Goal: Task Accomplishment & Management: Manage account settings

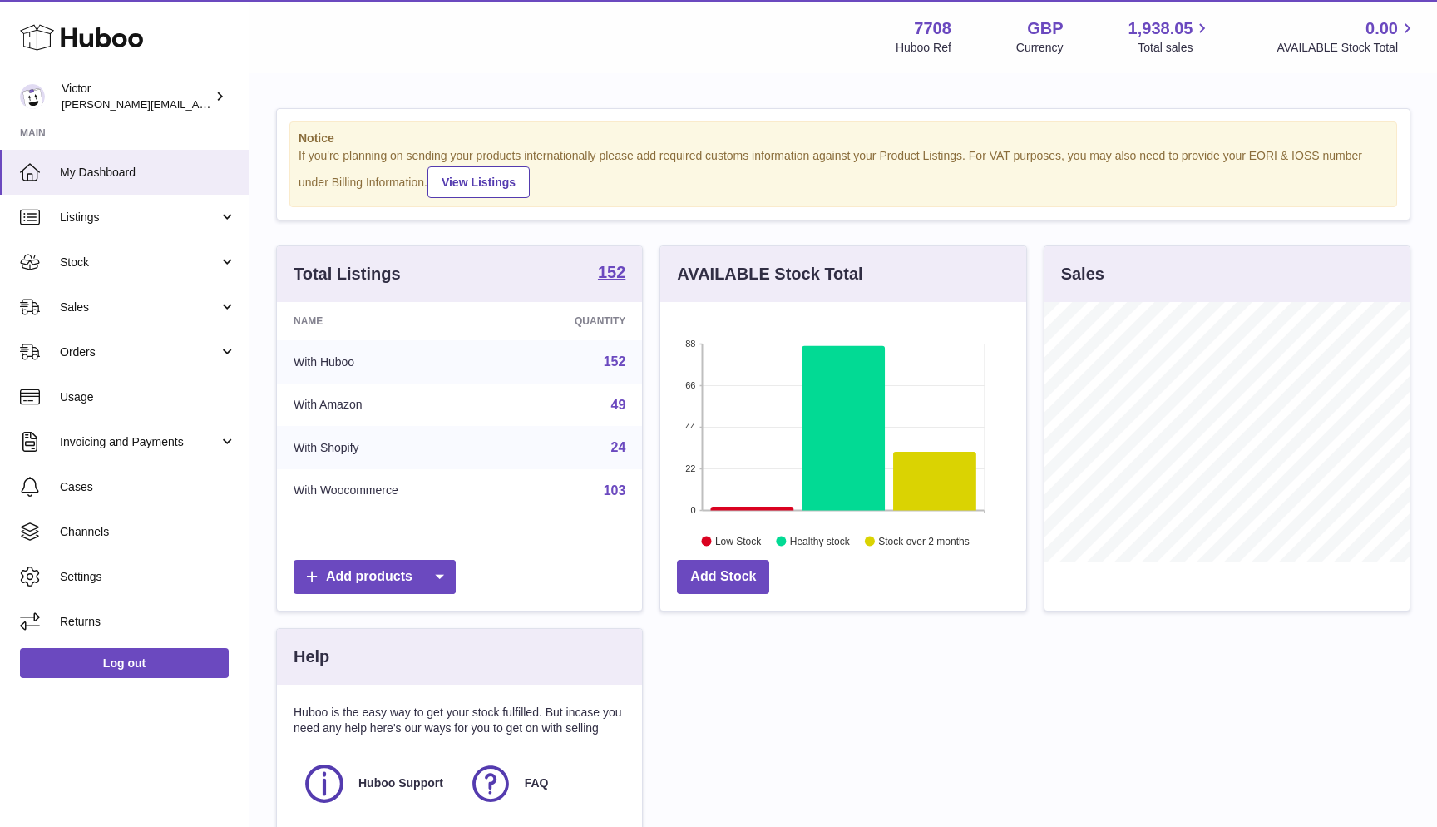
scroll to position [259, 366]
click at [164, 265] on span "Stock" at bounding box center [139, 262] width 159 height 16
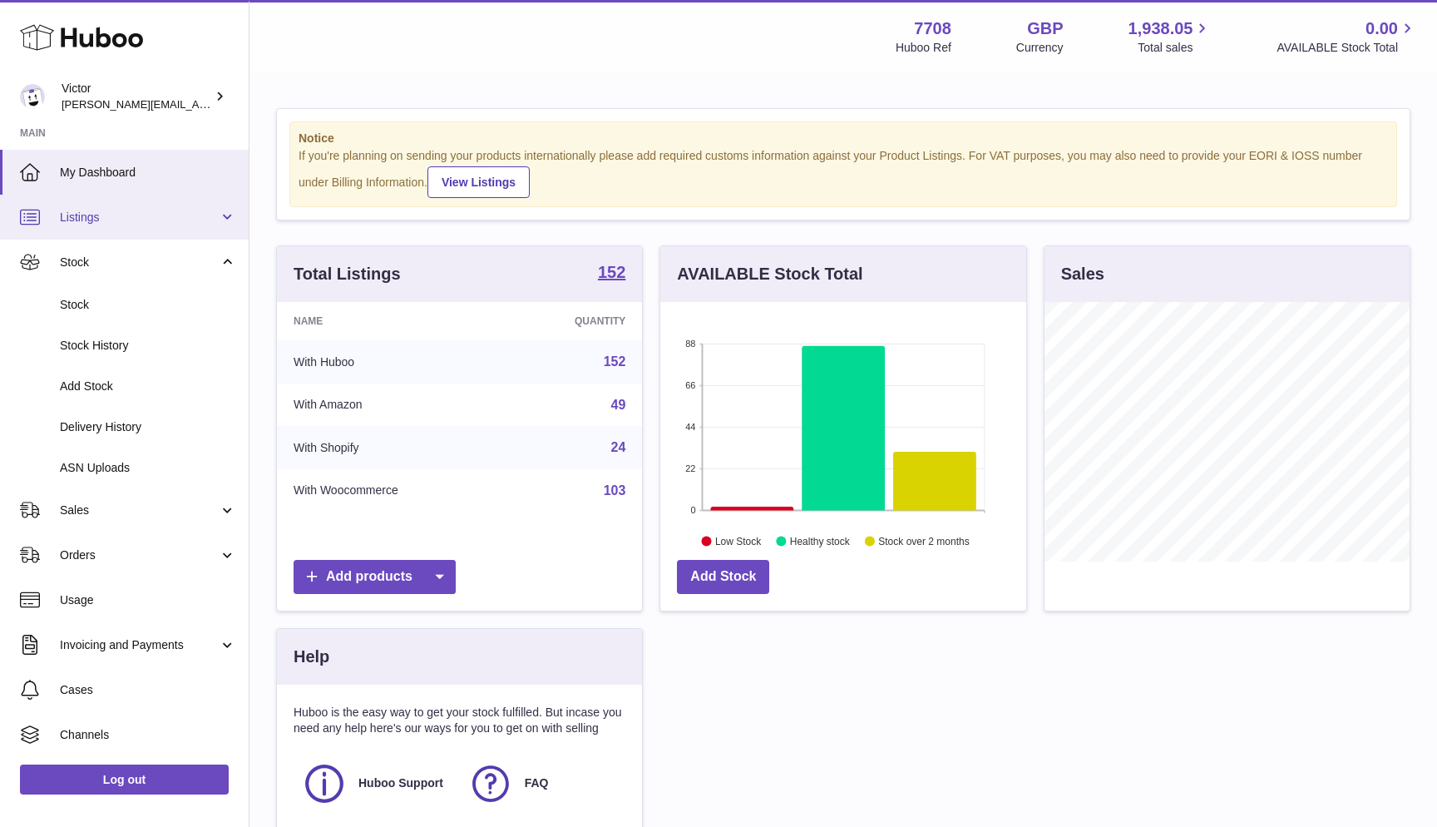
click at [145, 225] on link "Listings" at bounding box center [124, 217] width 249 height 45
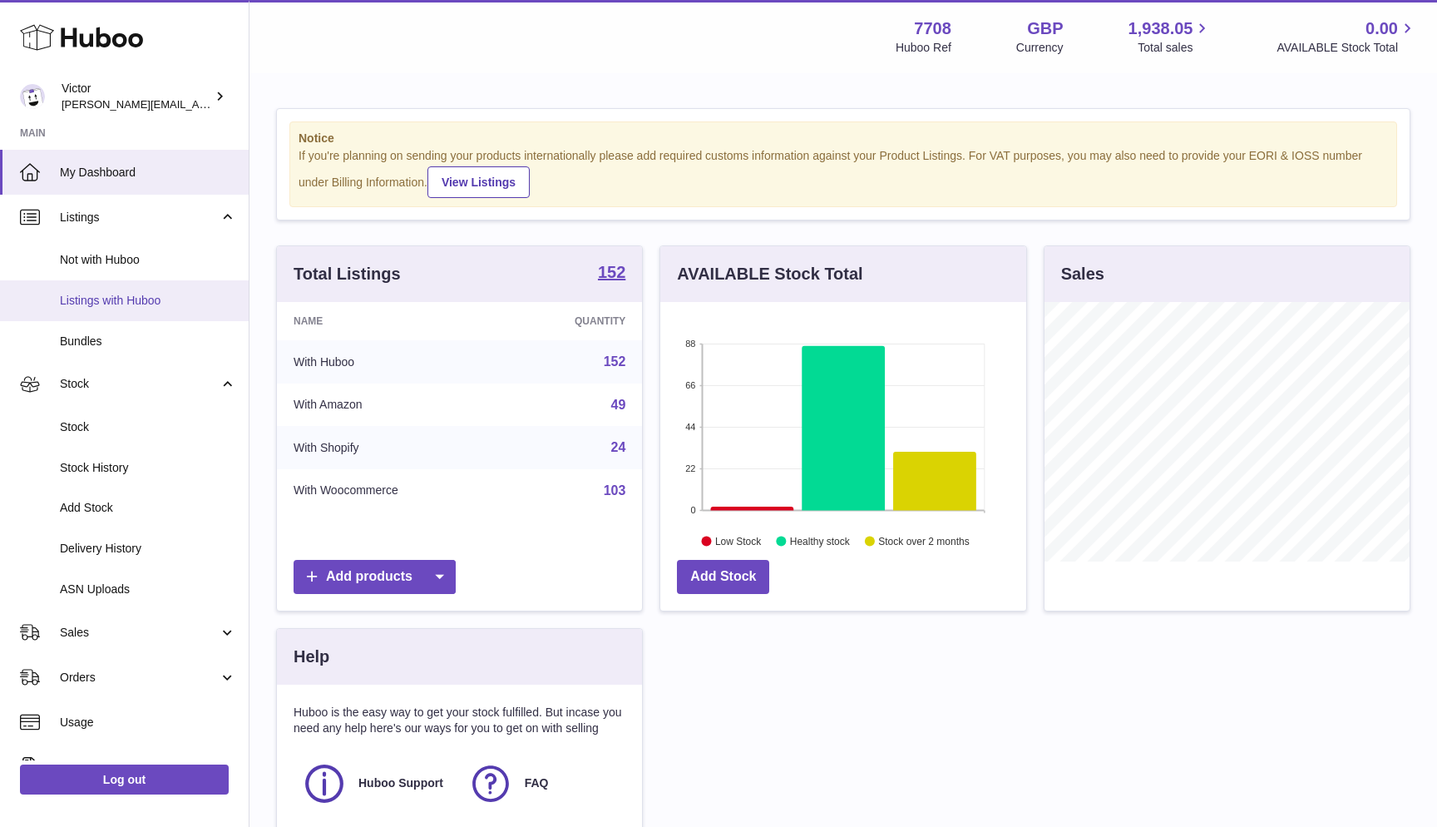
click at [131, 297] on span "Listings with Huboo" at bounding box center [148, 301] width 176 height 16
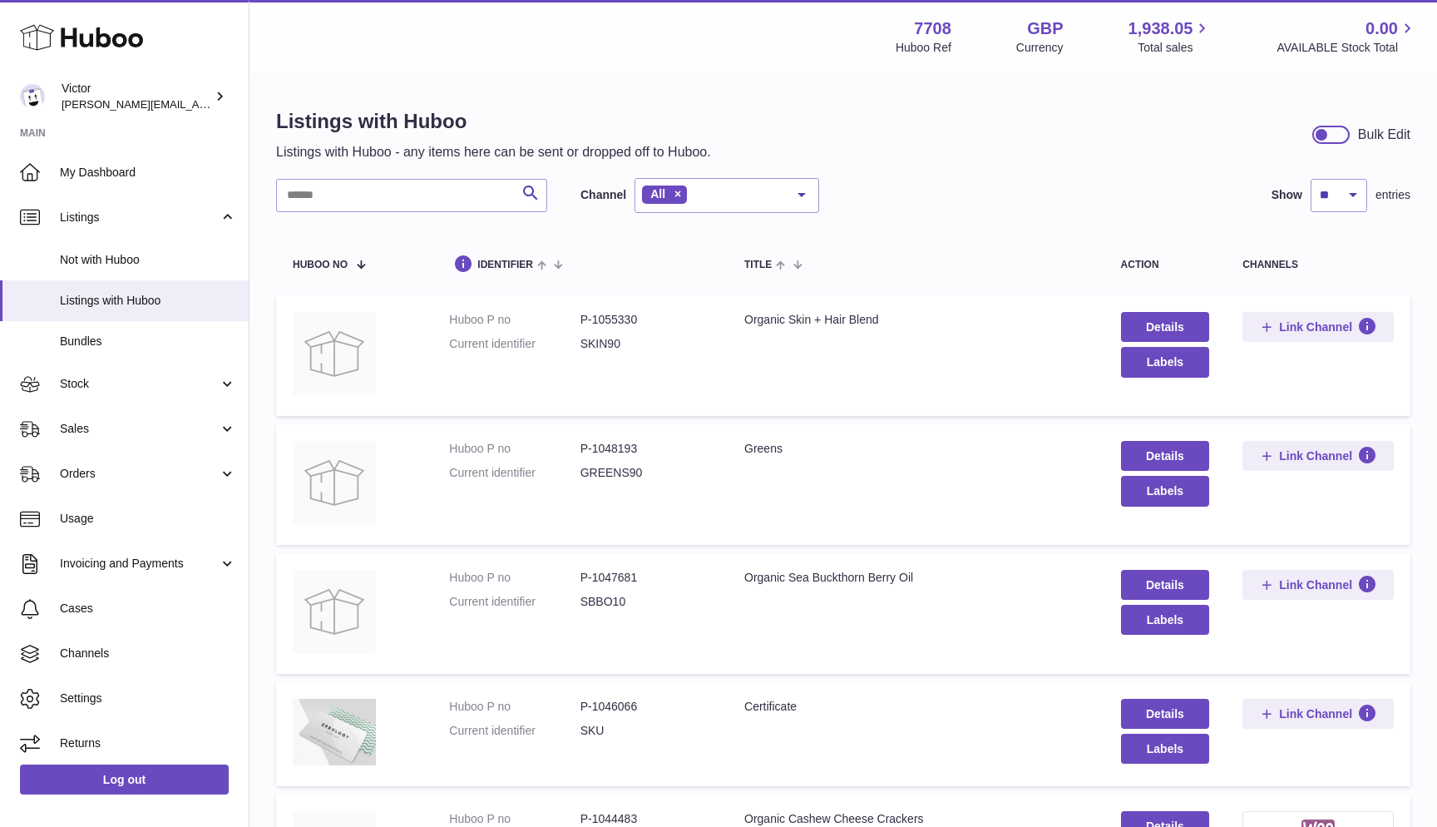
click at [320, 196] on input "text" at bounding box center [411, 195] width 271 height 33
paste input "*********"
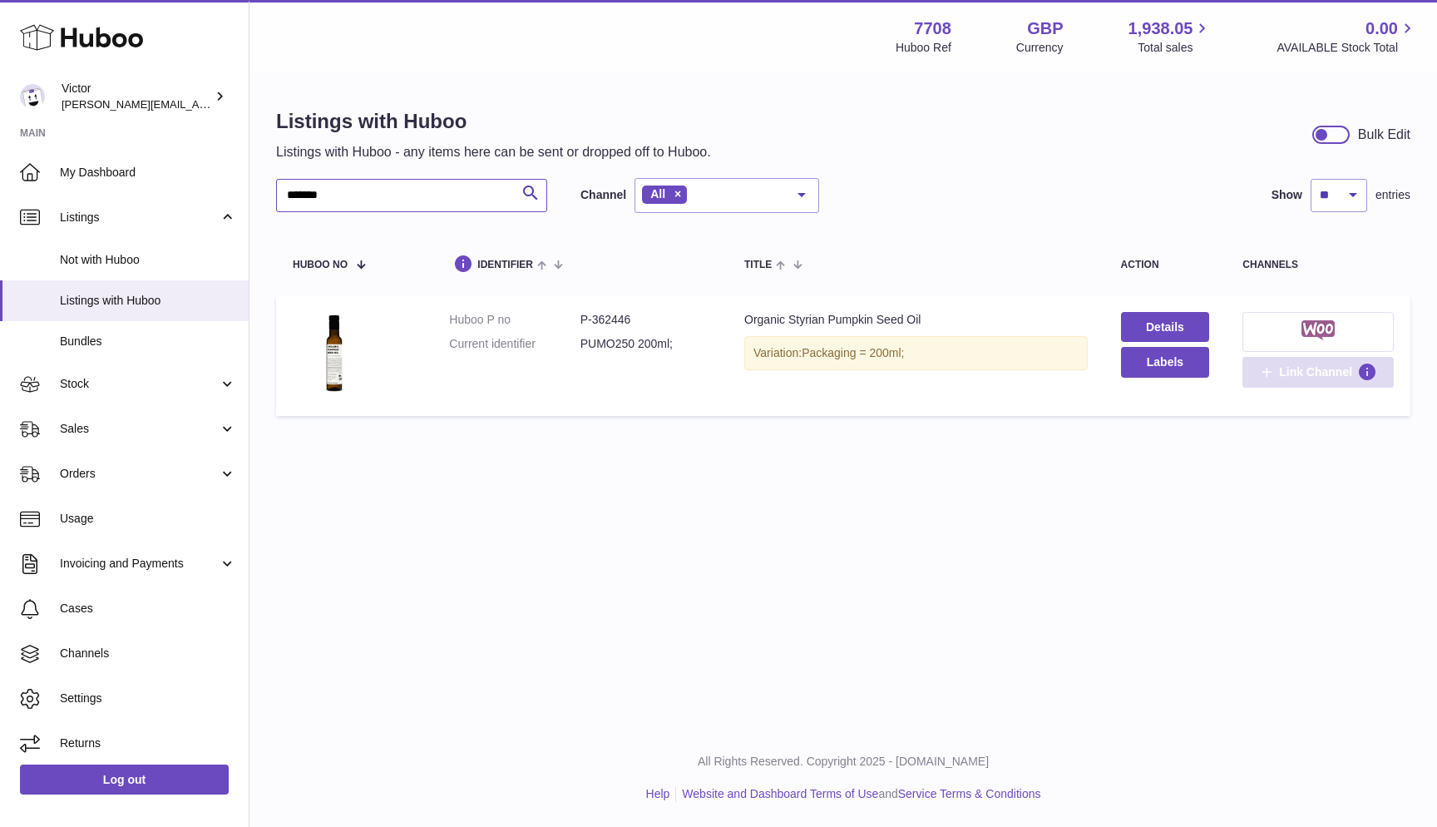
type input "*******"
click at [1315, 374] on span "Link Channel" at bounding box center [1315, 371] width 73 height 15
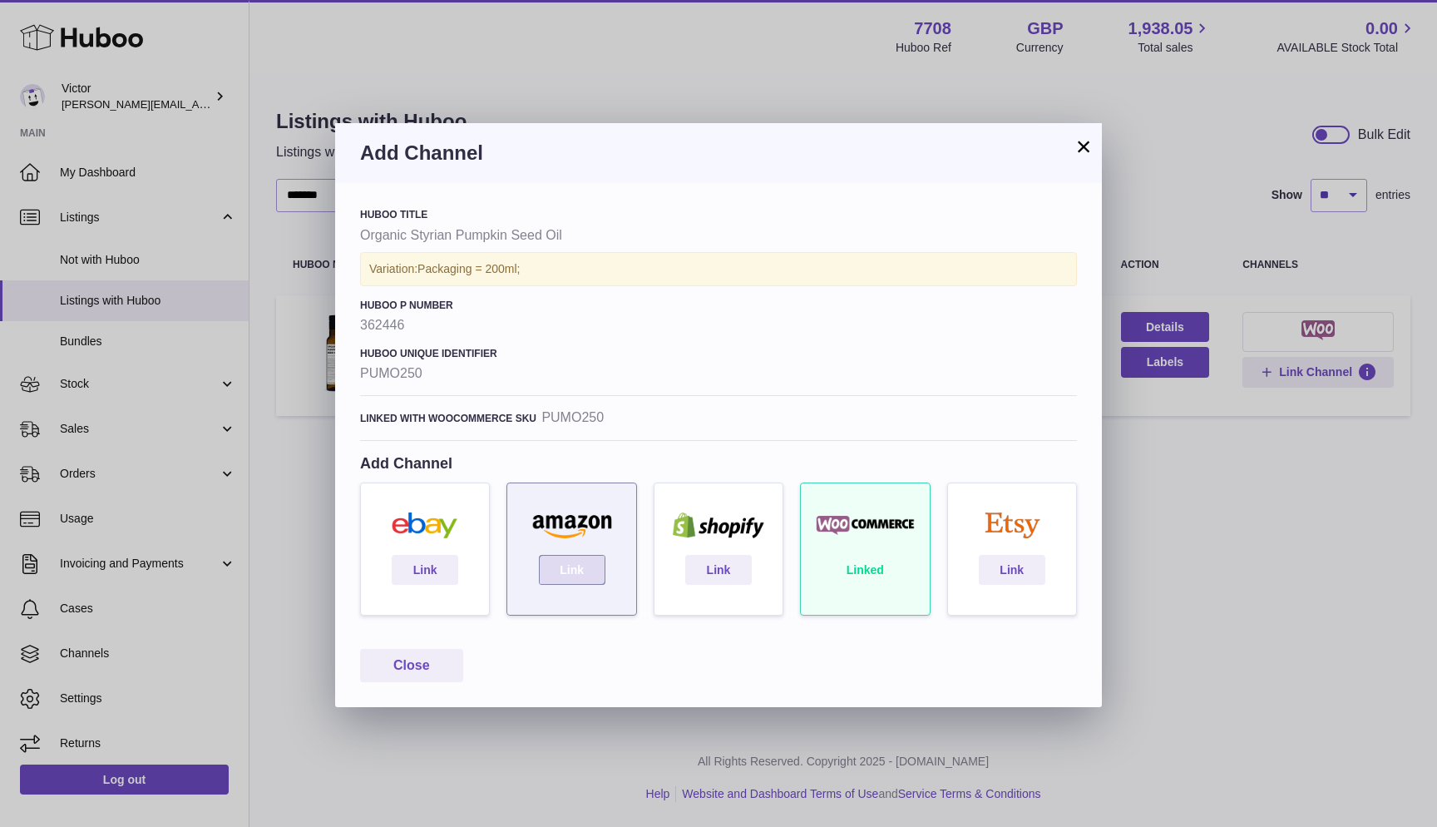
click at [574, 565] on link "Link" at bounding box center [572, 570] width 67 height 30
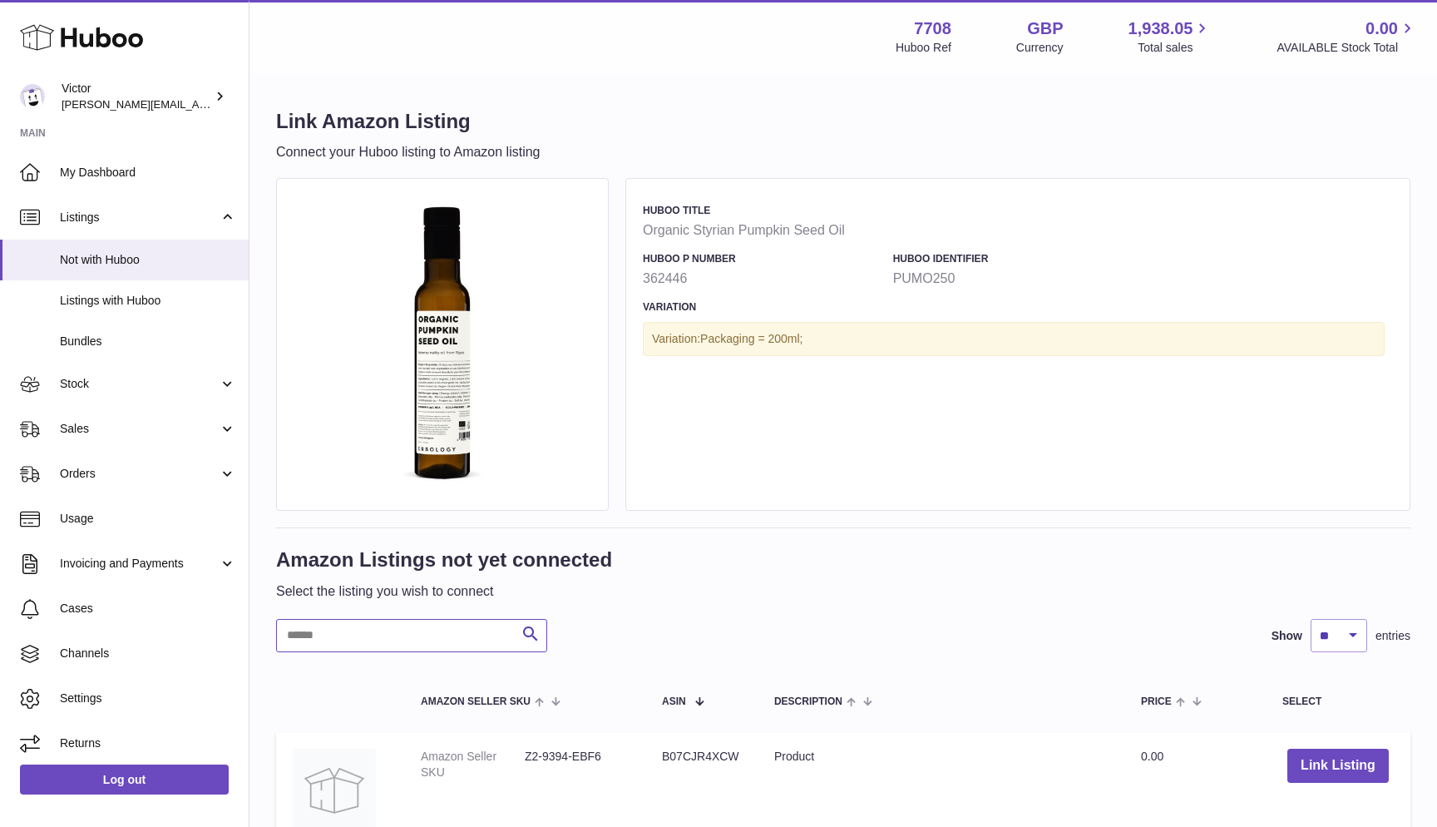
click at [316, 638] on input "text" at bounding box center [411, 635] width 271 height 33
paste input "*********"
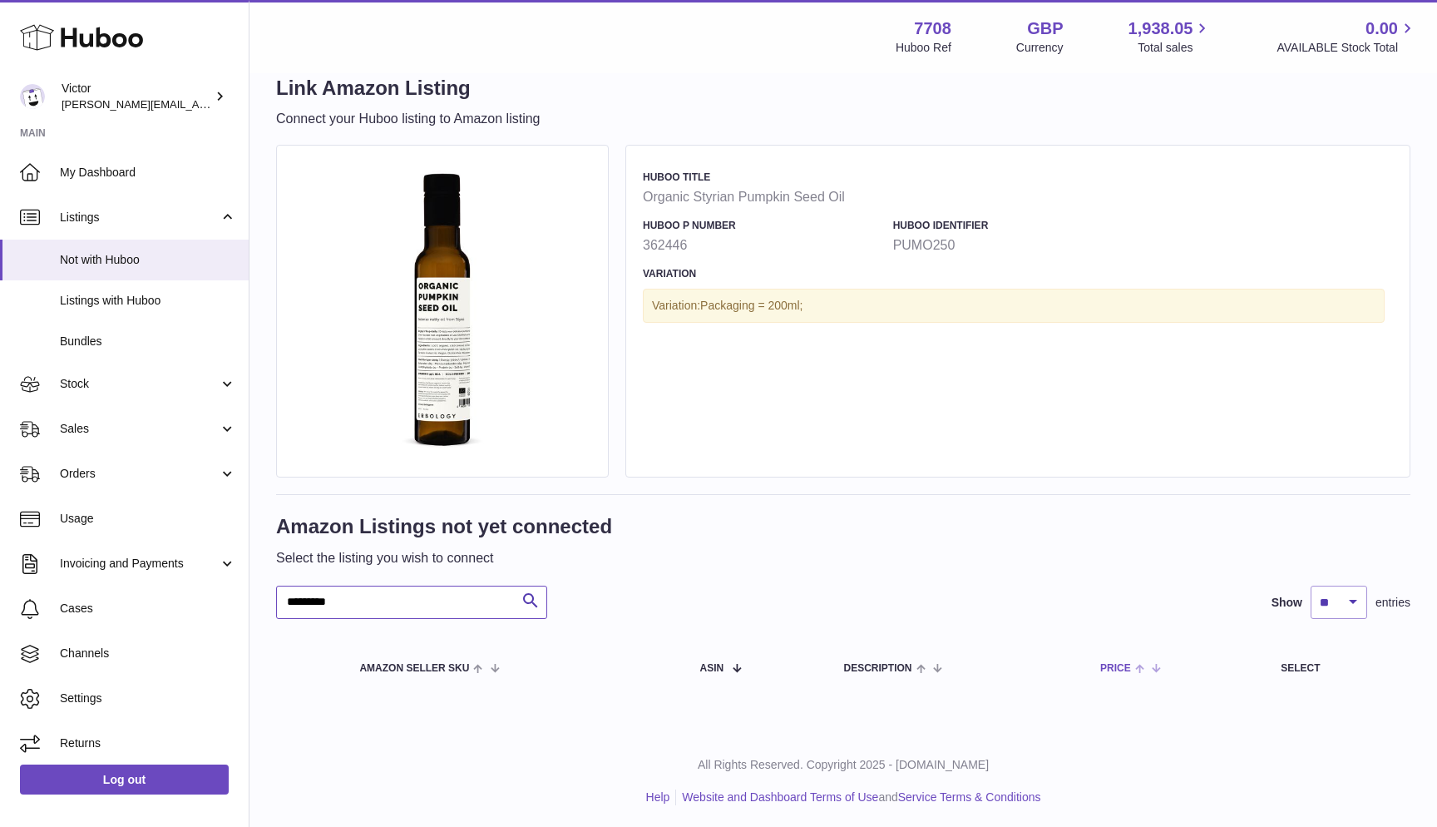
scroll to position [32, 0]
type input "*********"
click at [91, 387] on span "Stock" at bounding box center [139, 384] width 159 height 16
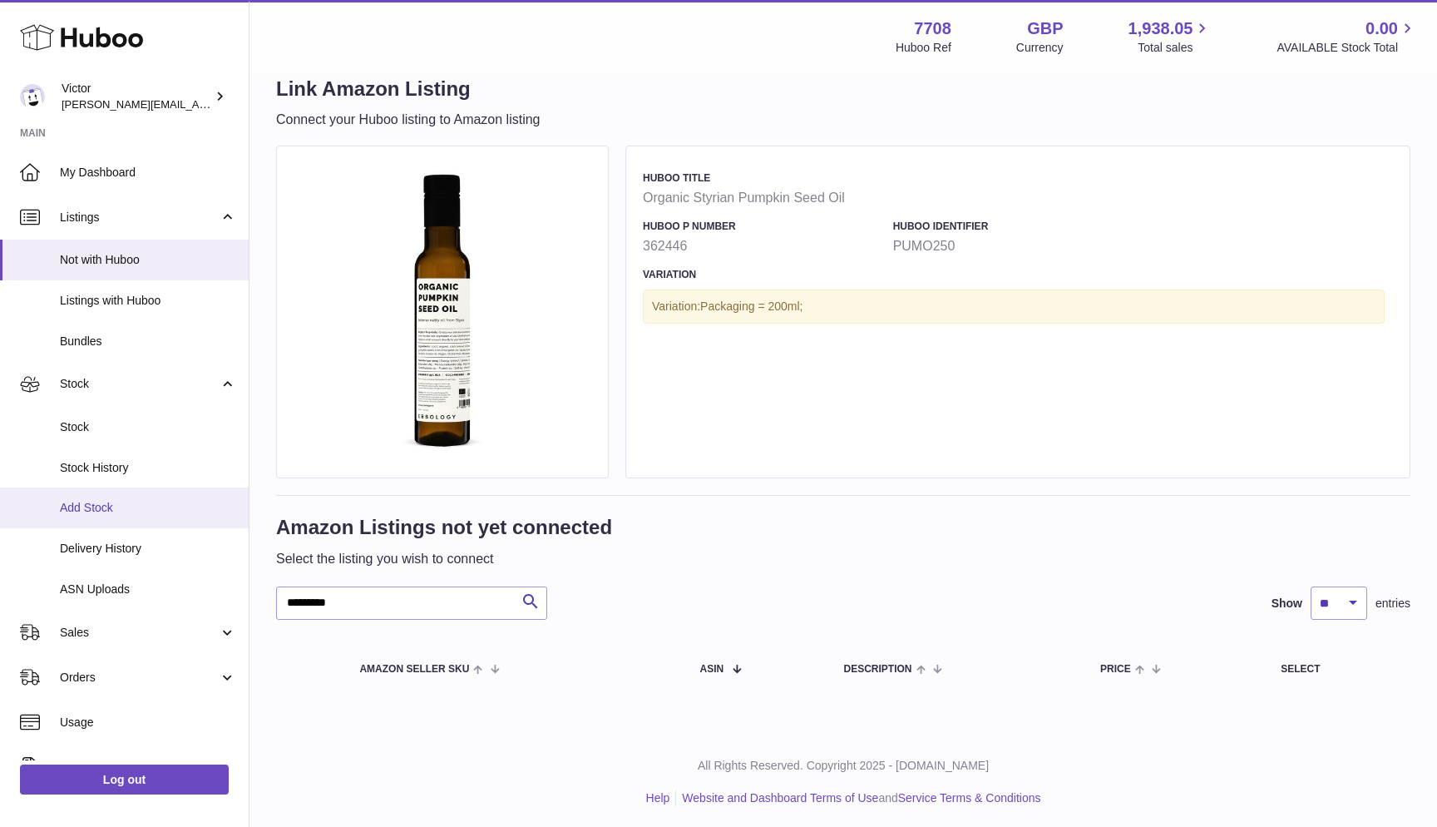
click at [101, 503] on span "Add Stock" at bounding box center [148, 508] width 176 height 16
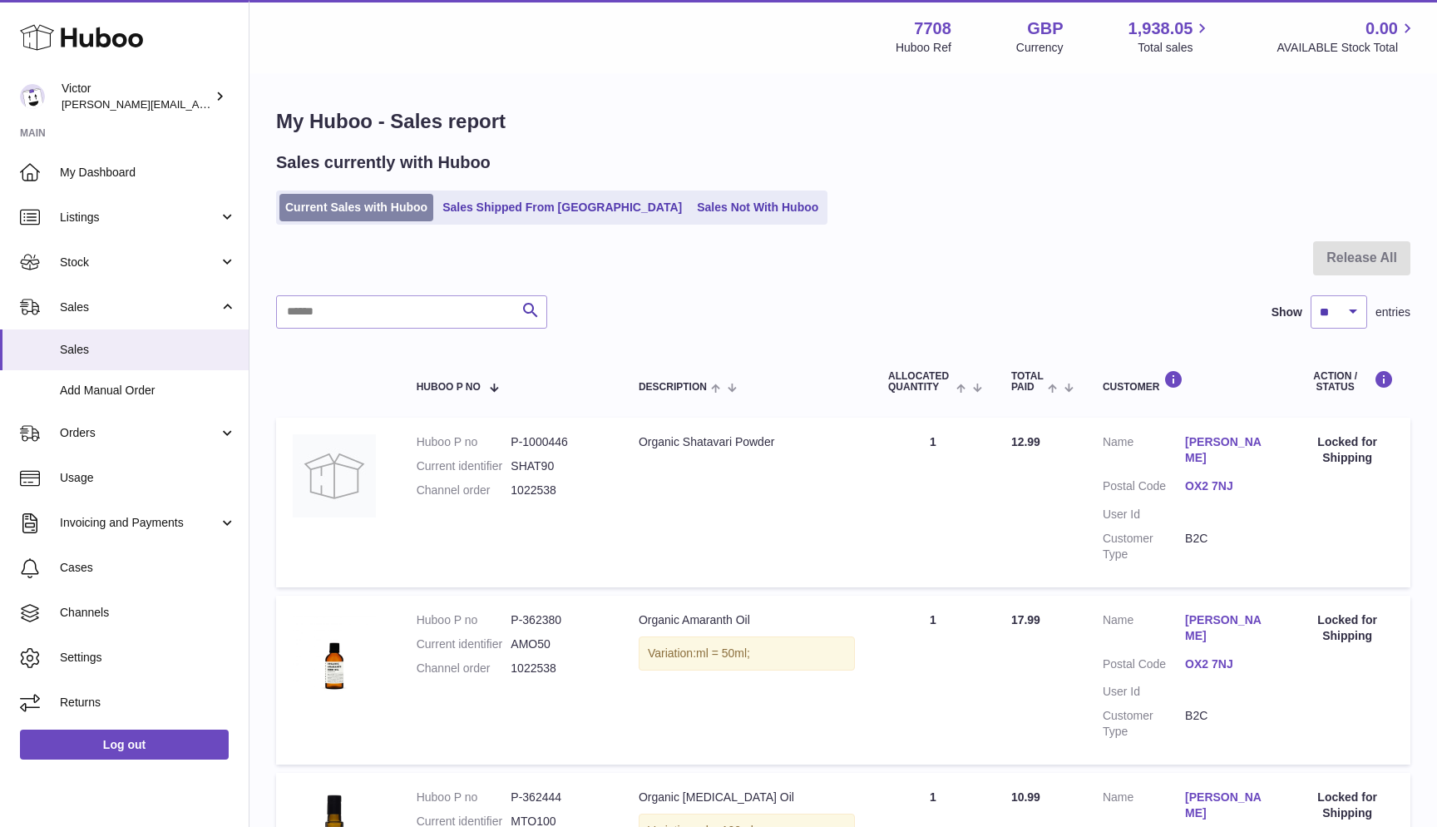
click at [286, 207] on link "Current Sales with Huboo" at bounding box center [356, 207] width 154 height 27
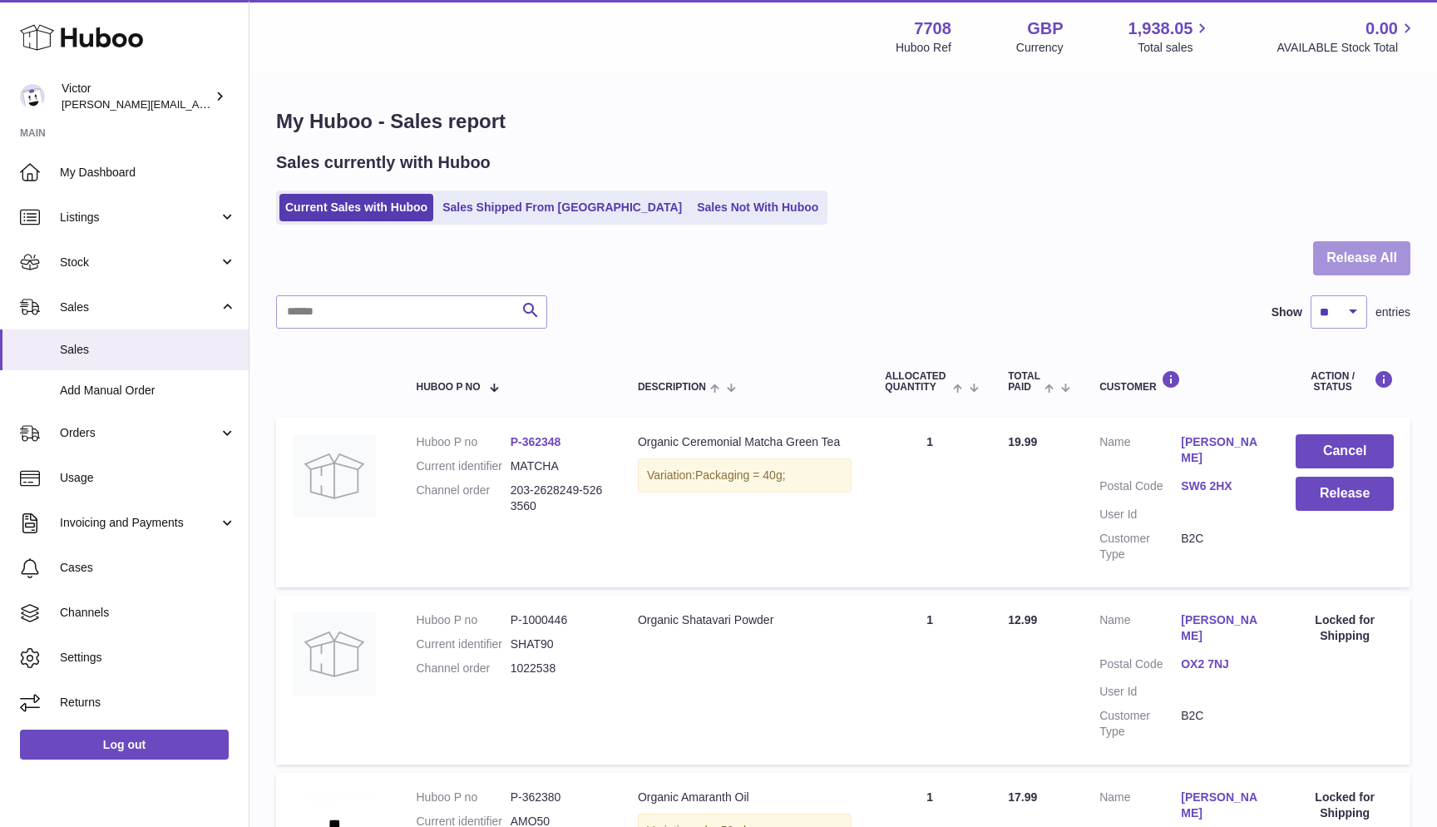
click at [1400, 259] on button "Release All" at bounding box center [1361, 258] width 97 height 34
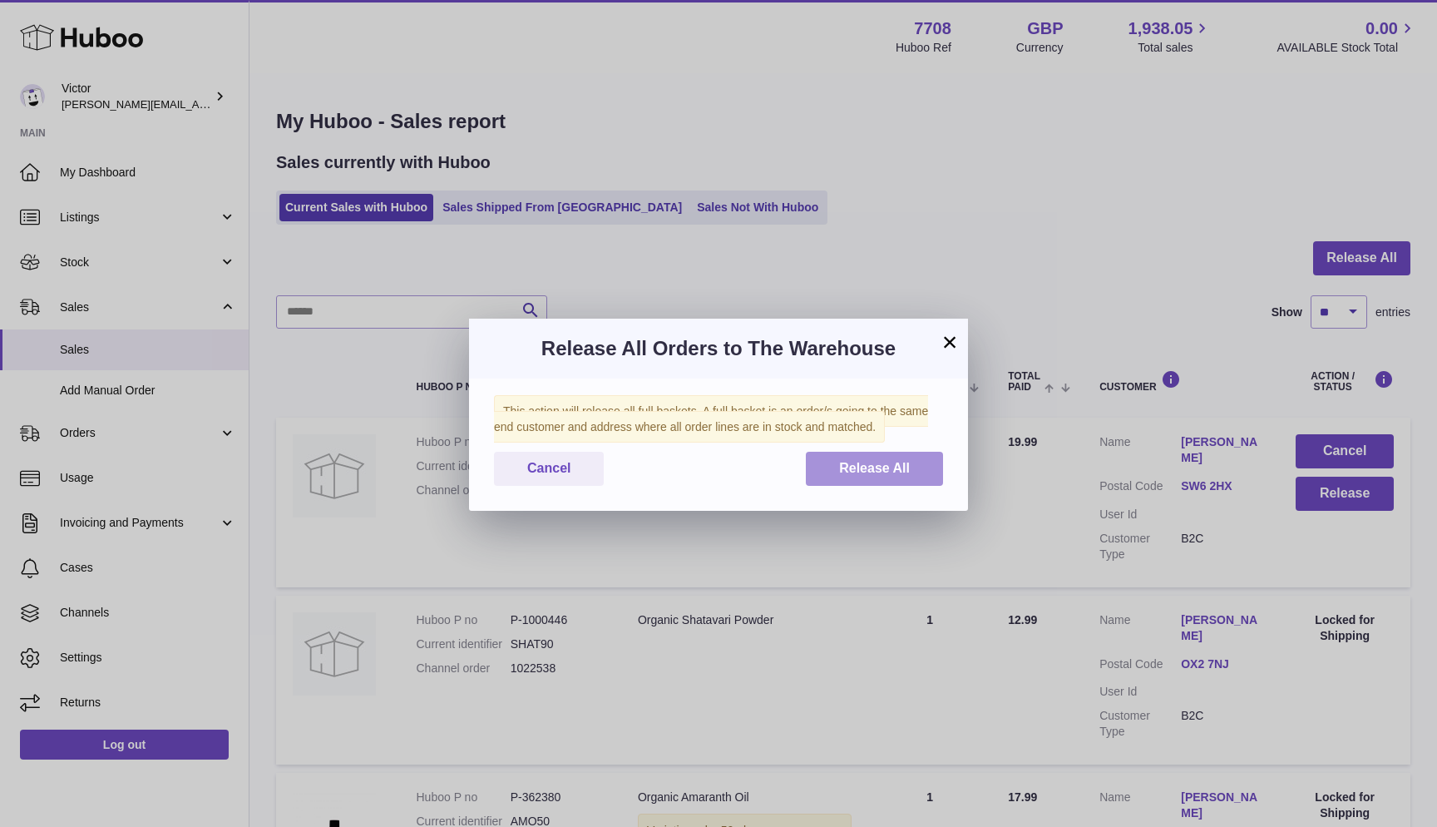
click at [927, 473] on button "Release All" at bounding box center [874, 469] width 137 height 34
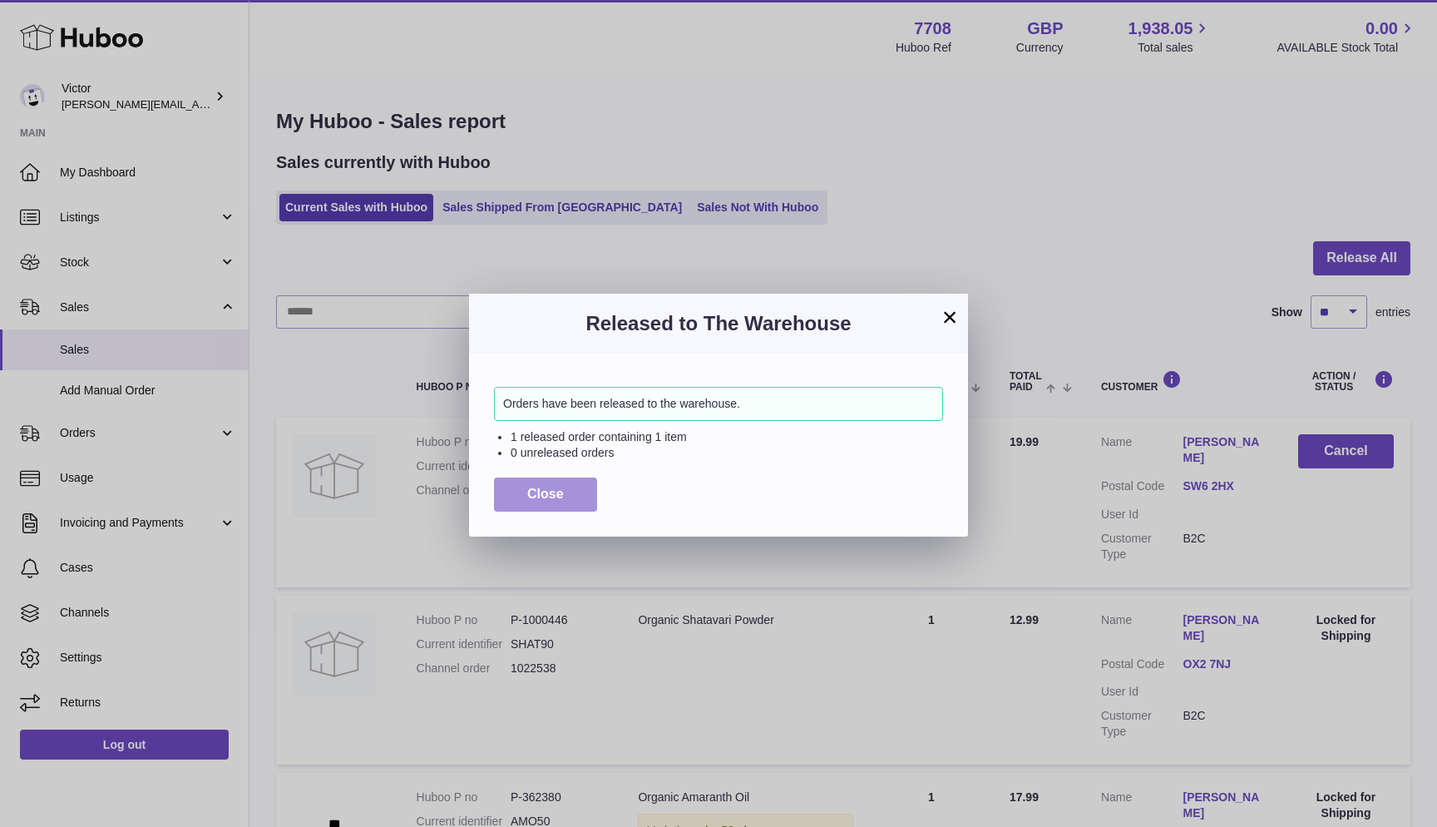
click at [546, 487] on span "Close" at bounding box center [545, 493] width 37 height 14
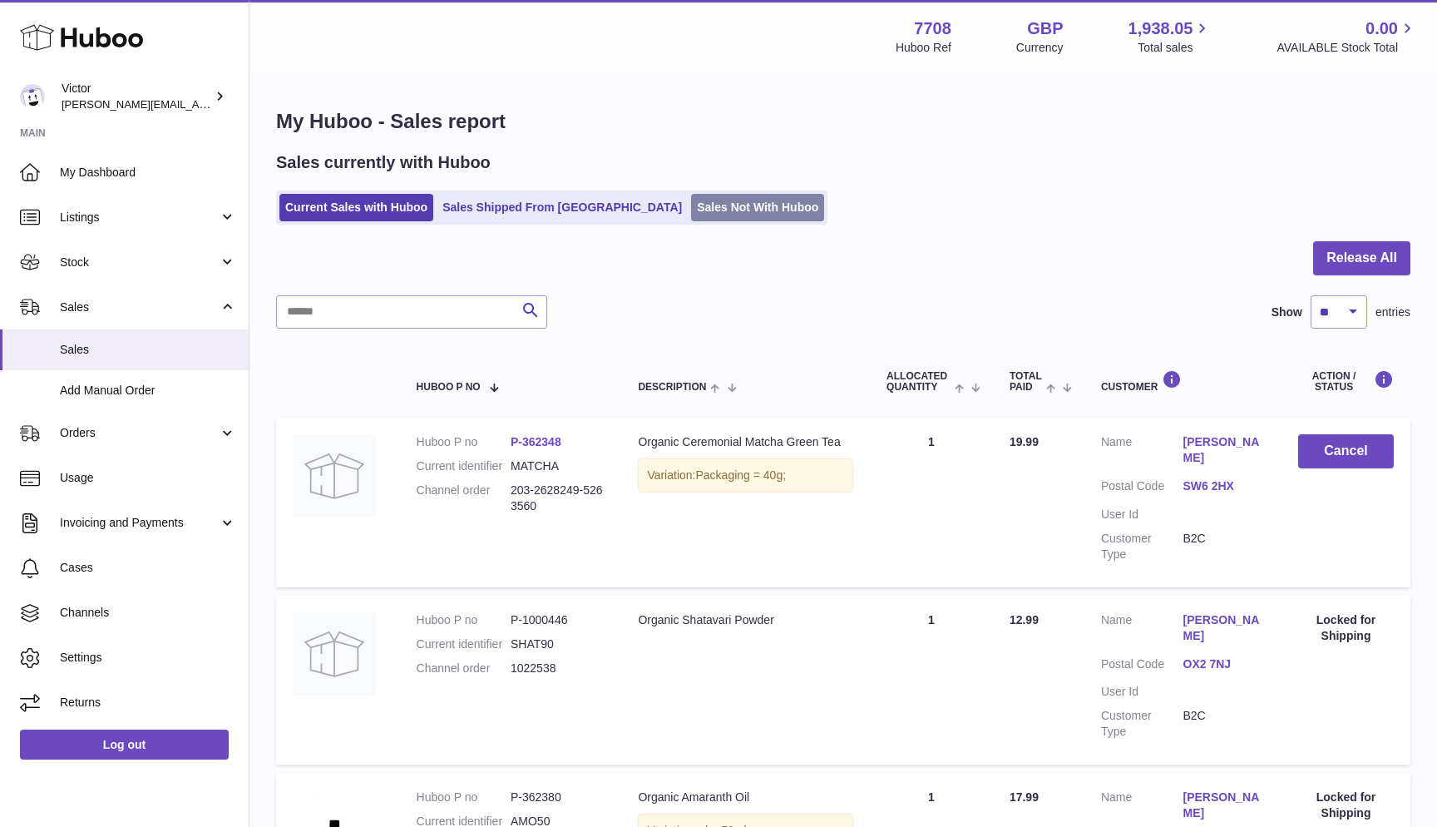
click at [691, 208] on link "Sales Not With Huboo" at bounding box center [757, 207] width 133 height 27
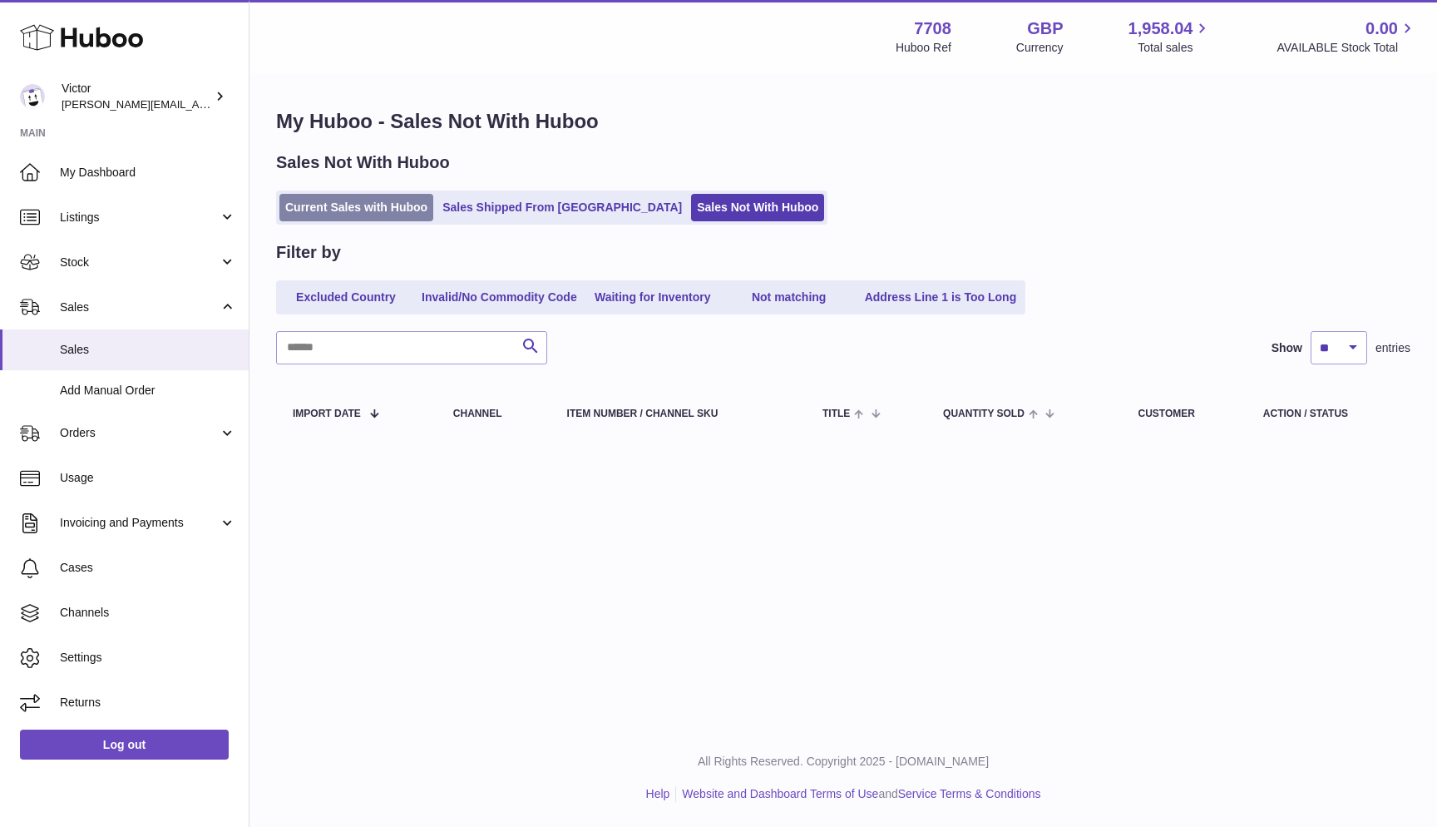
click at [295, 200] on link "Current Sales with Huboo" at bounding box center [356, 207] width 154 height 27
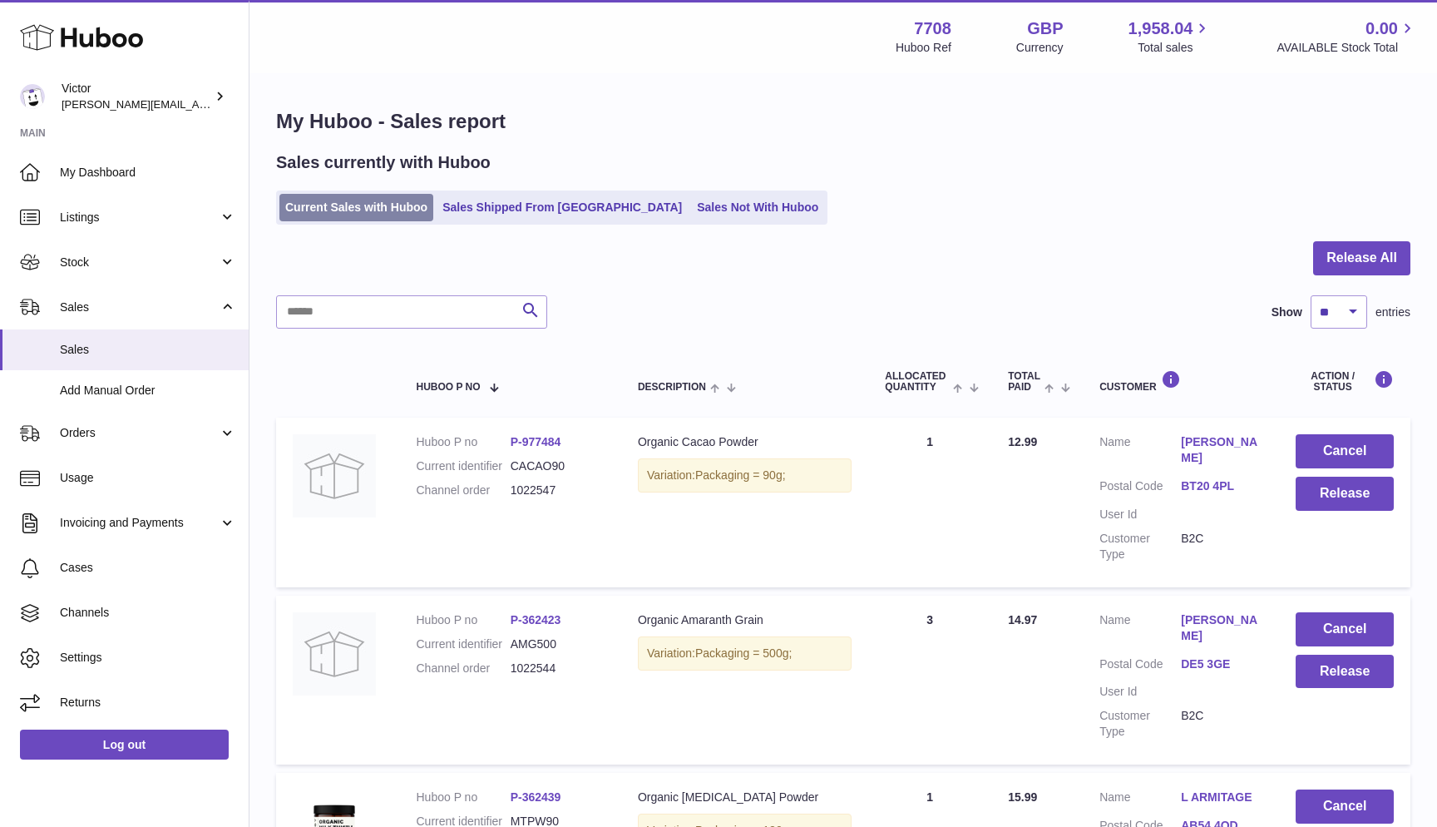
click at [308, 202] on link "Current Sales with Huboo" at bounding box center [356, 207] width 154 height 27
click at [1339, 262] on button "Release All" at bounding box center [1361, 258] width 97 height 34
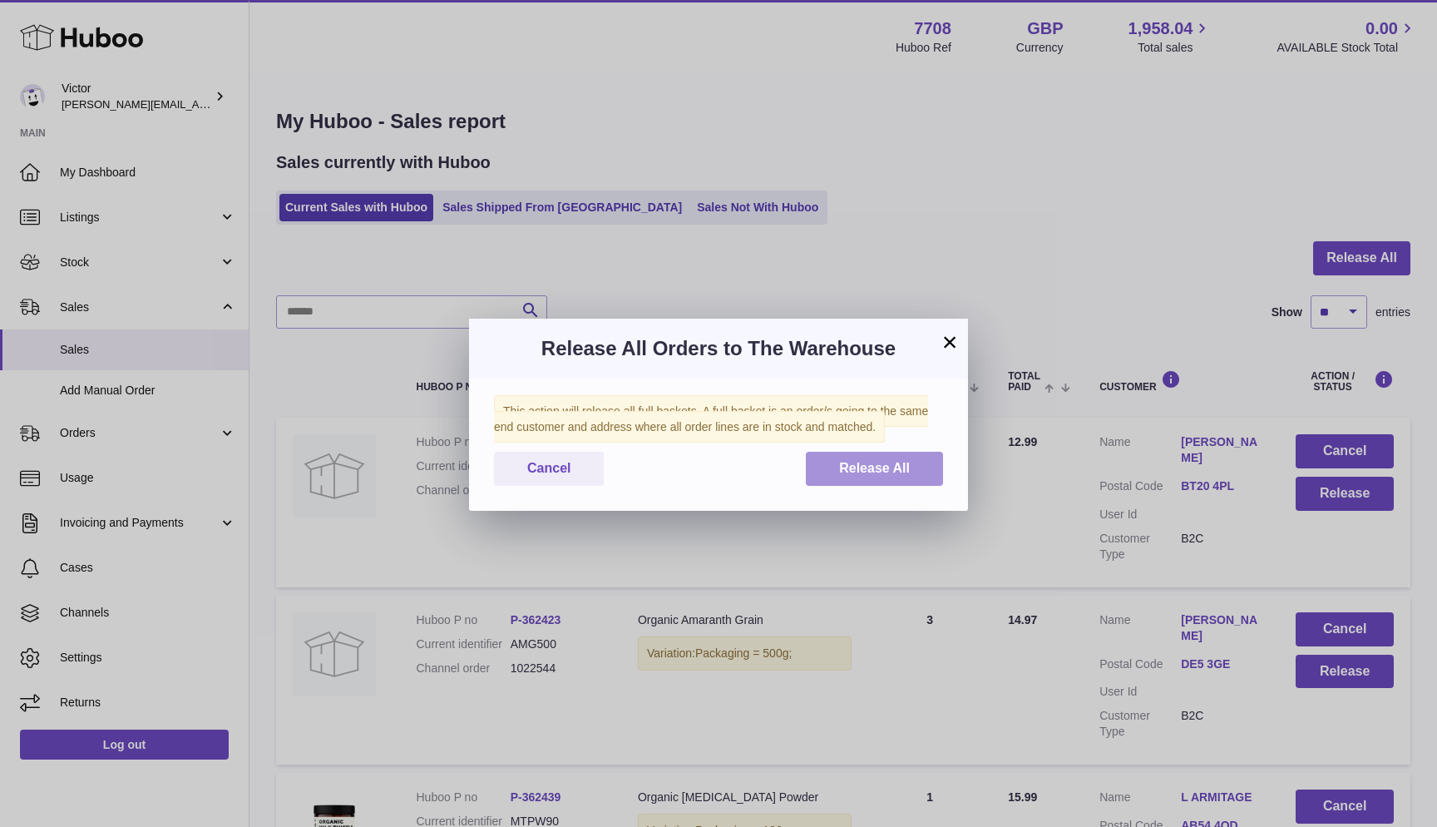
click at [877, 465] on span "Release All" at bounding box center [874, 468] width 71 height 14
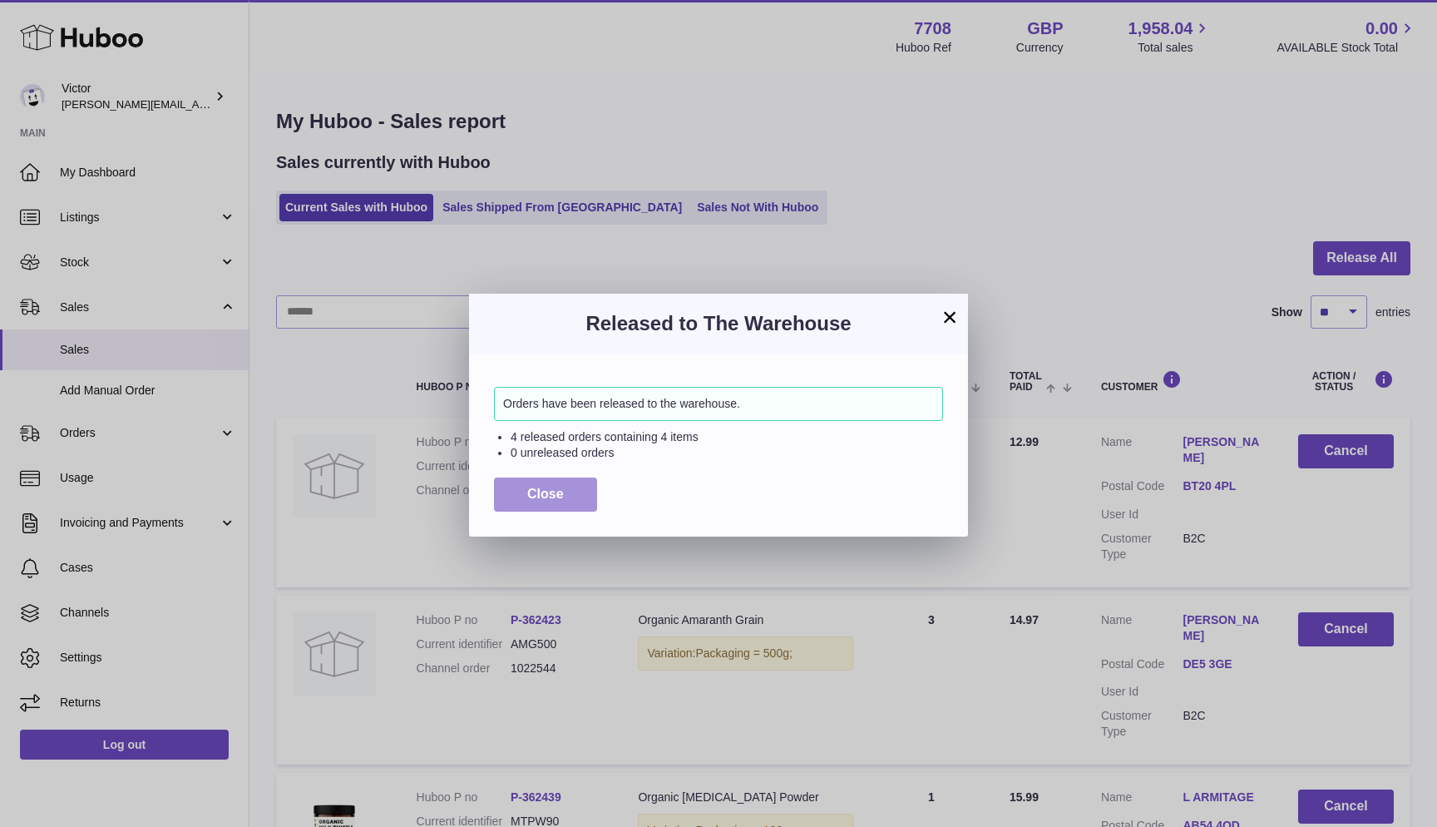
click at [514, 489] on button "Close" at bounding box center [545, 494] width 103 height 34
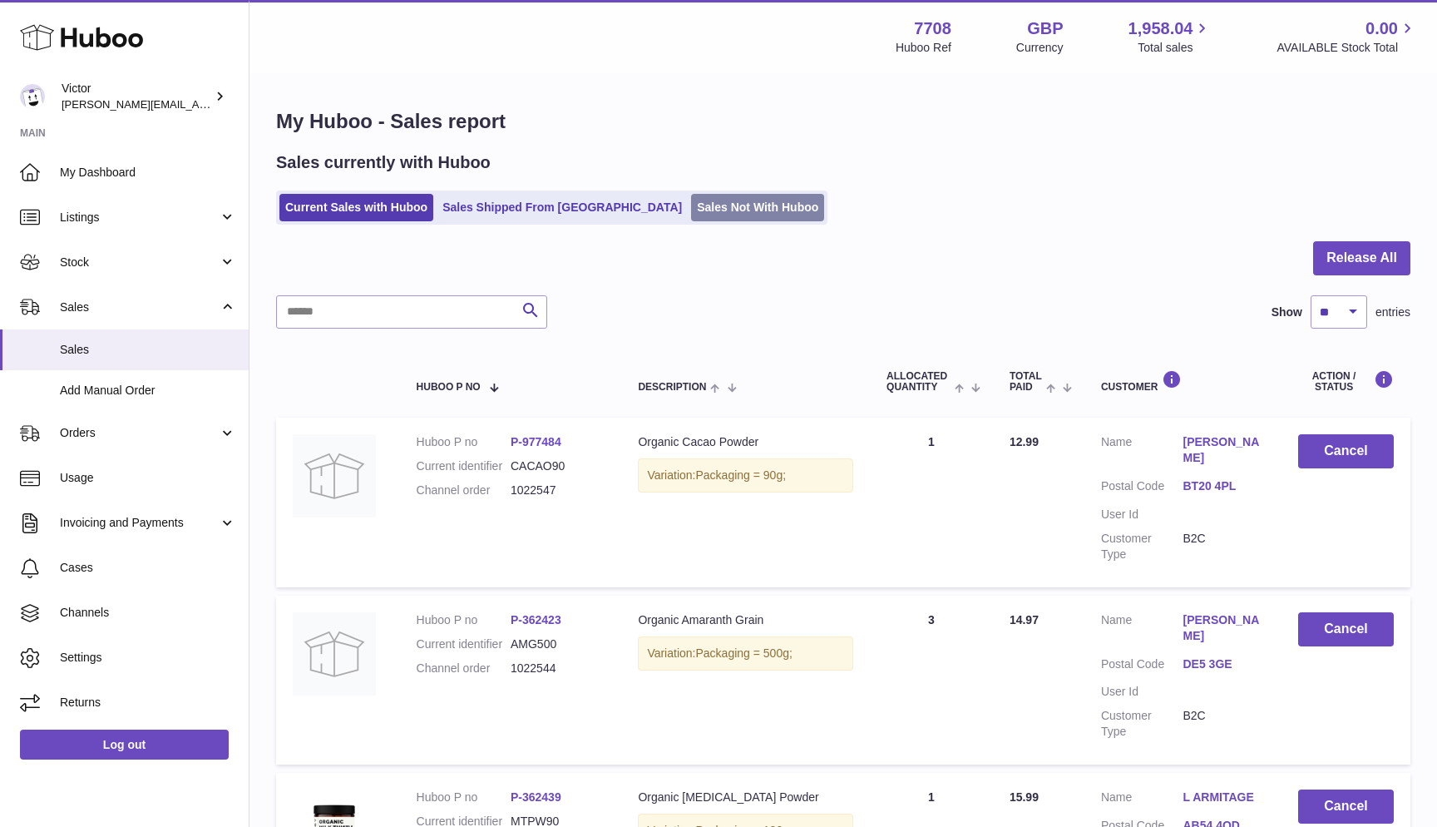
click at [691, 212] on link "Sales Not With Huboo" at bounding box center [757, 207] width 133 height 27
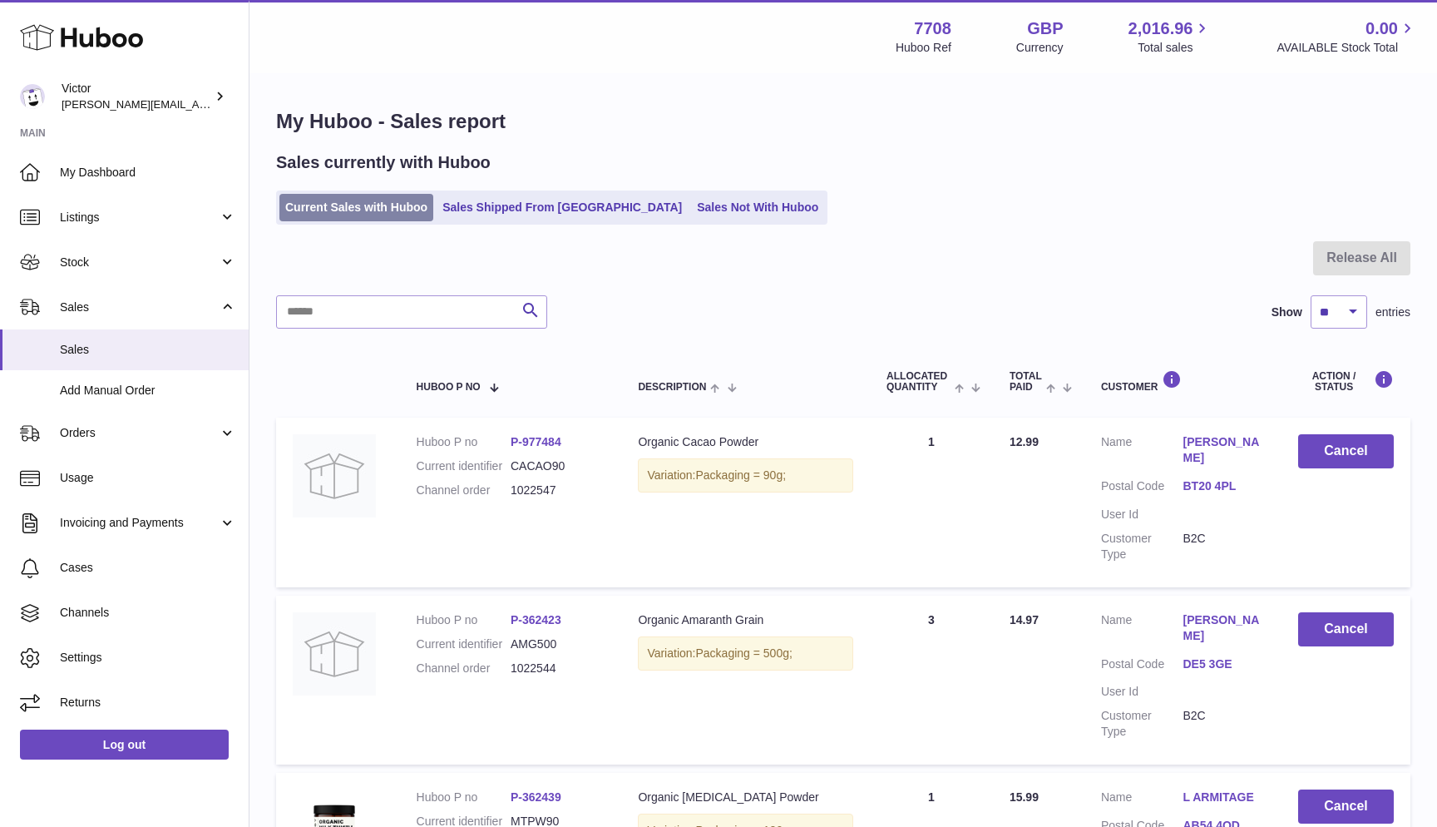
click at [414, 210] on link "Current Sales with Huboo" at bounding box center [356, 207] width 154 height 27
click at [691, 200] on link "Sales Not With Huboo" at bounding box center [757, 207] width 133 height 27
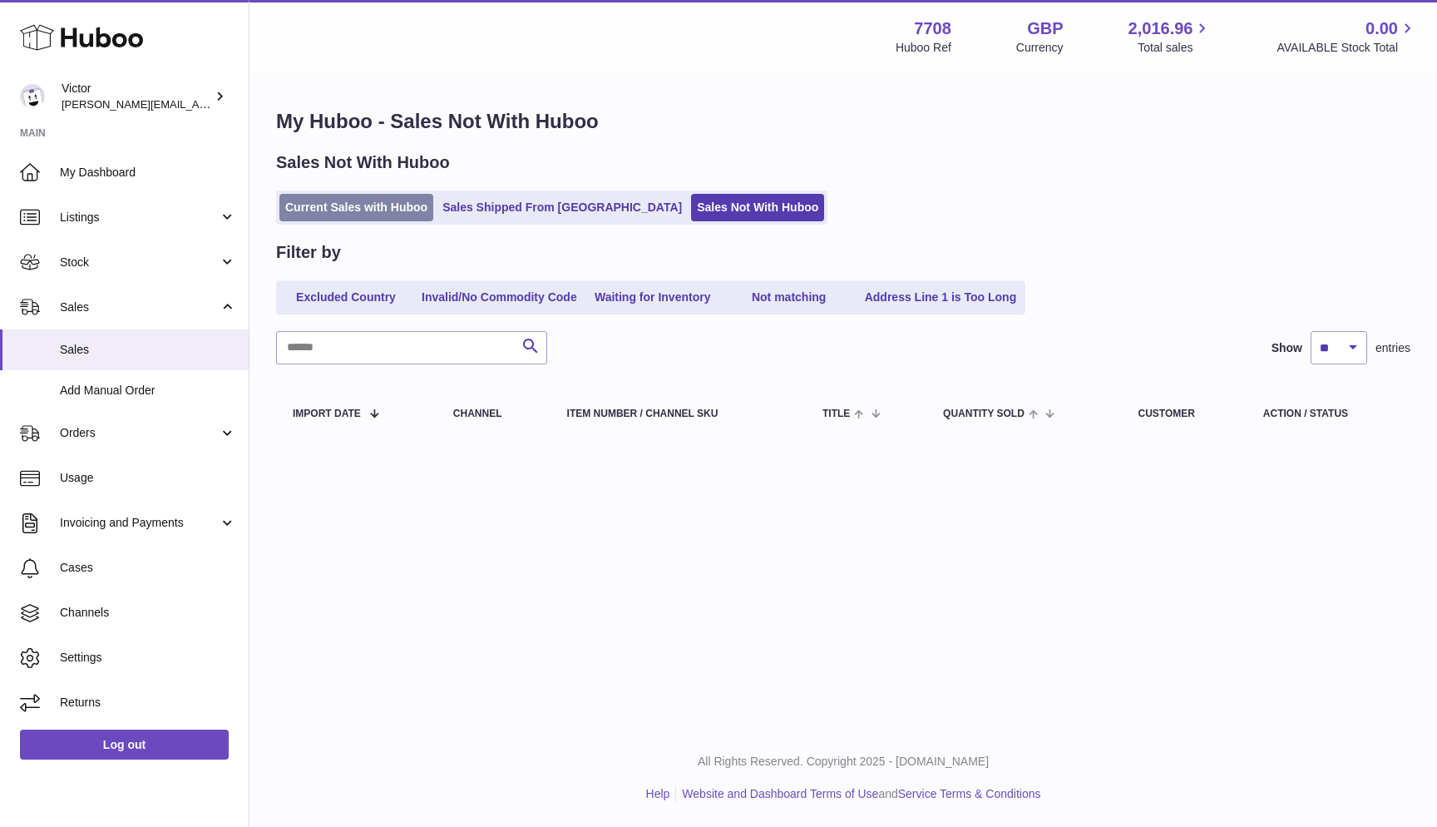
click at [339, 206] on link "Current Sales with Huboo" at bounding box center [356, 207] width 154 height 27
